Goal: Transaction & Acquisition: Purchase product/service

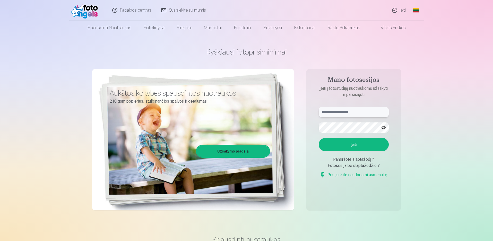
click at [345, 111] on input "text" at bounding box center [354, 112] width 70 height 10
type input "**********"
click at [355, 146] on button "Įeiti" at bounding box center [354, 144] width 70 height 13
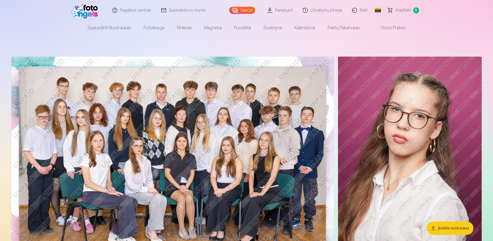
click at [144, 148] on img at bounding box center [172, 164] width 323 height 215
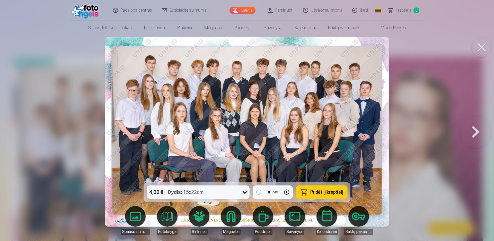
click at [473, 131] on button at bounding box center [475, 131] width 33 height 91
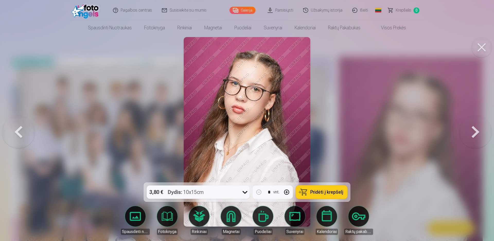
click at [13, 131] on button at bounding box center [18, 131] width 33 height 91
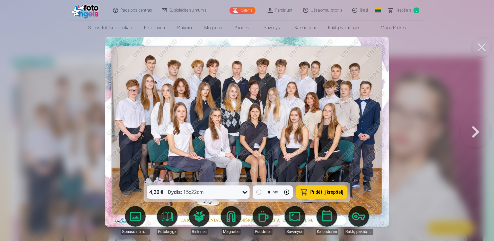
click at [205, 85] on img at bounding box center [247, 132] width 284 height 190
click at [243, 192] on icon at bounding box center [245, 192] width 8 height 8
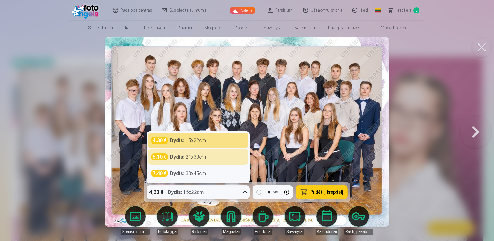
click at [206, 157] on div "5,10 € Dydis : 21x30cm" at bounding box center [198, 156] width 94 height 7
